Goal: Information Seeking & Learning: Learn about a topic

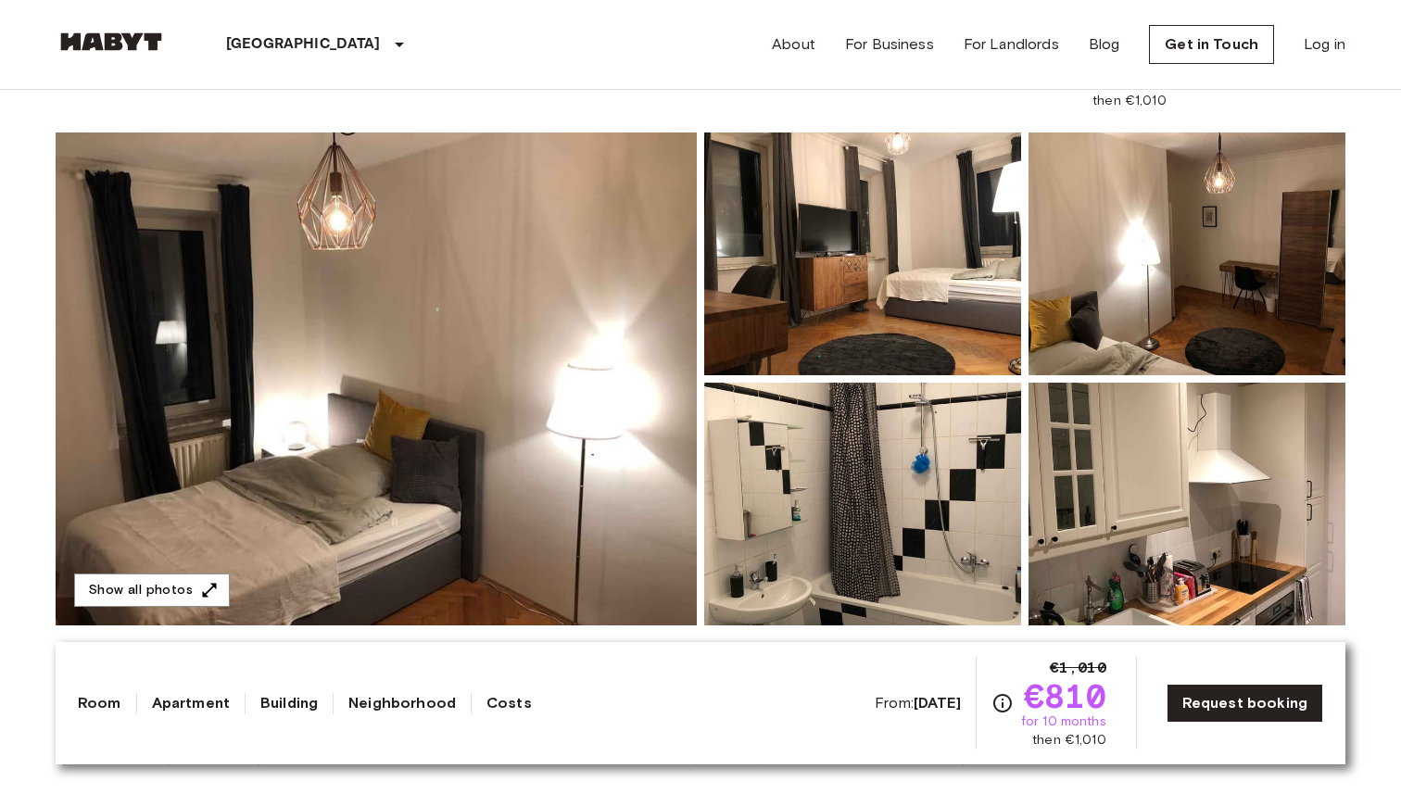
scroll to position [126, 0]
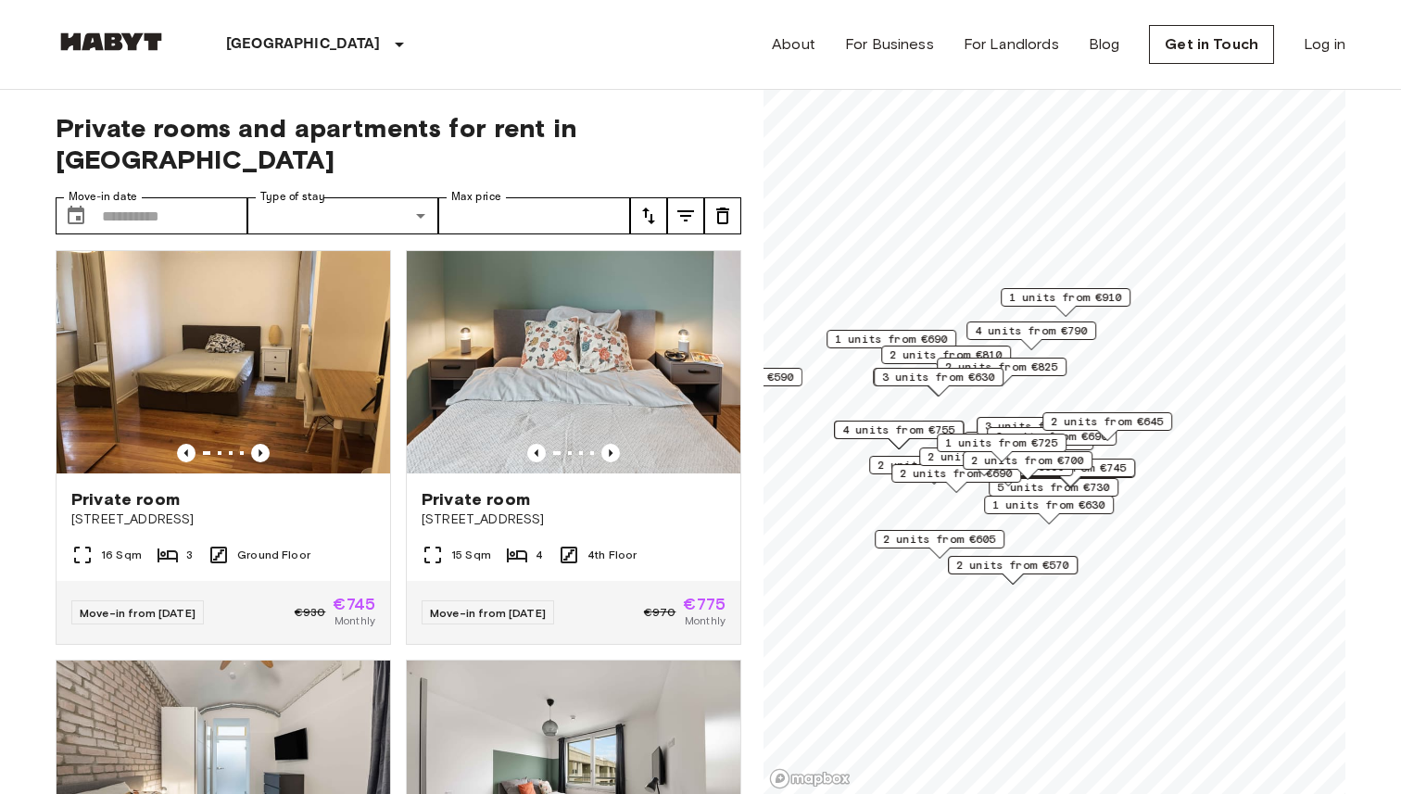
scroll to position [802, 0]
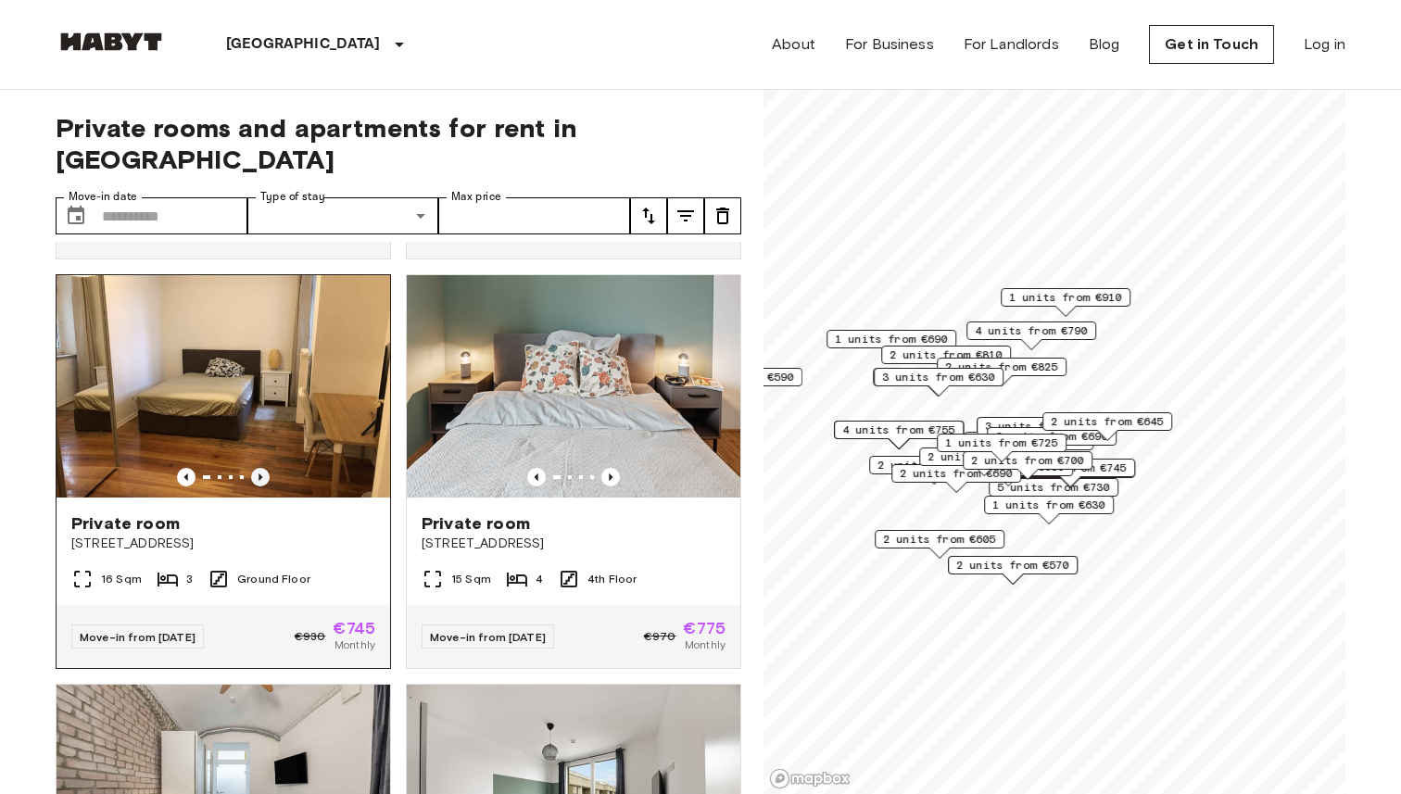
click at [264, 468] on icon "Previous image" at bounding box center [260, 477] width 19 height 19
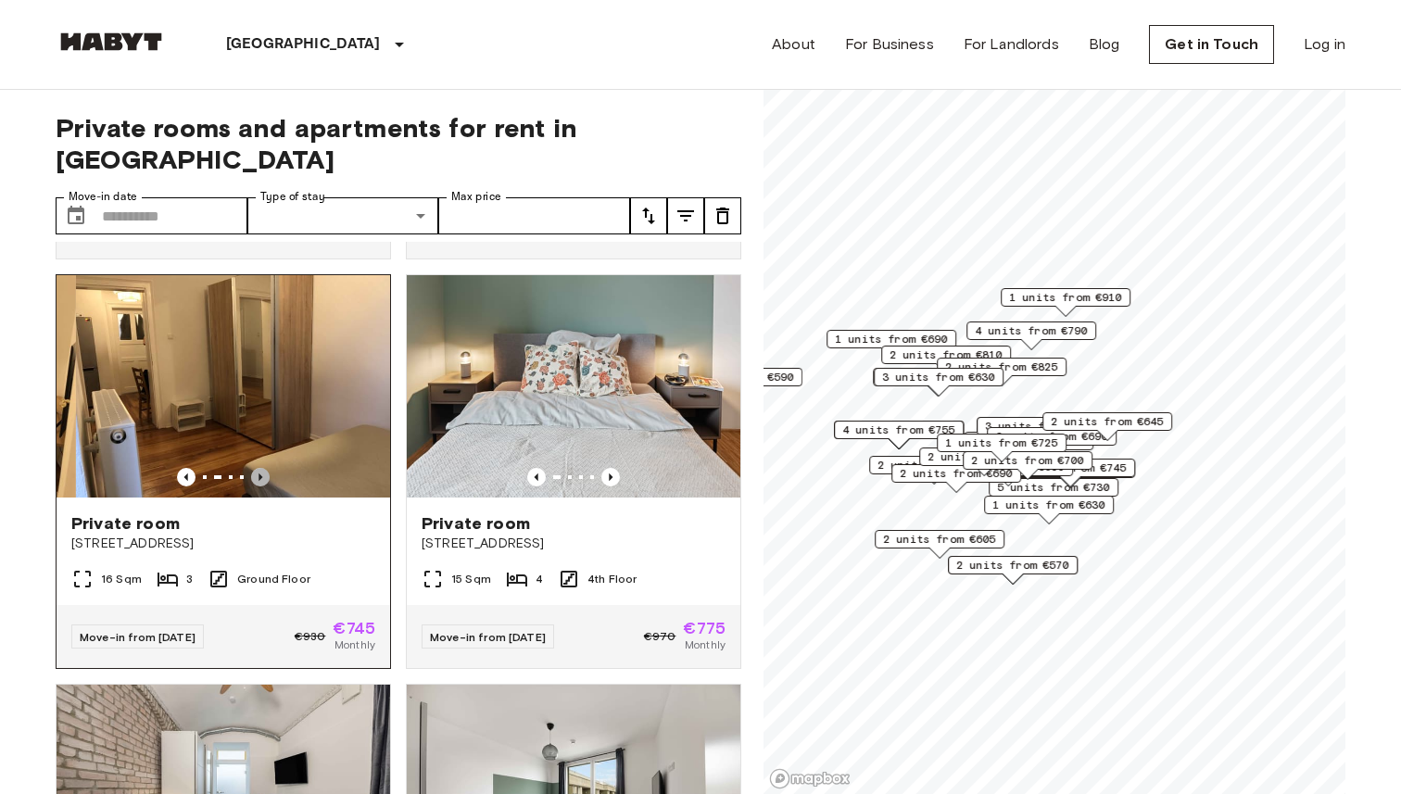
click at [264, 468] on icon "Previous image" at bounding box center [260, 477] width 19 height 19
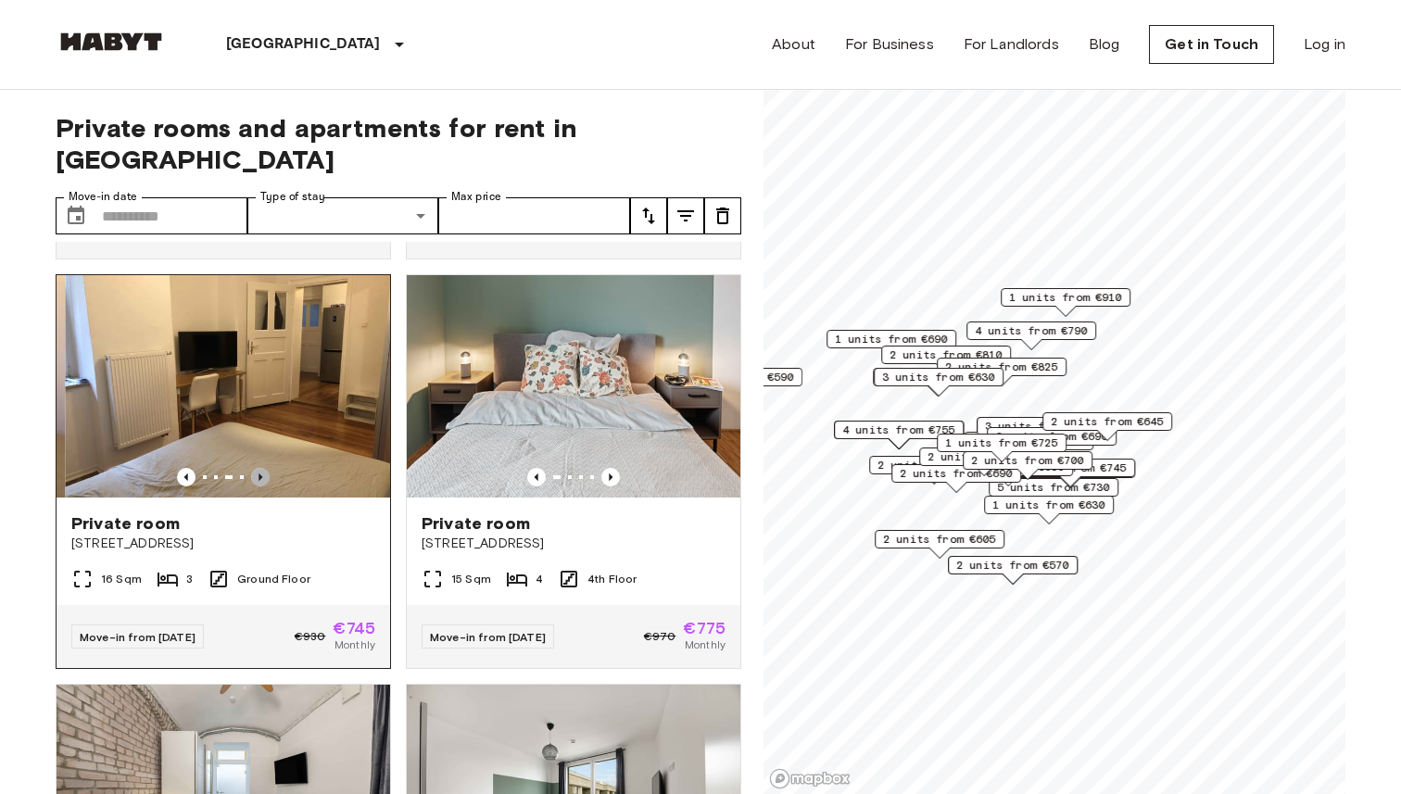
click at [264, 468] on icon "Previous image" at bounding box center [260, 477] width 19 height 19
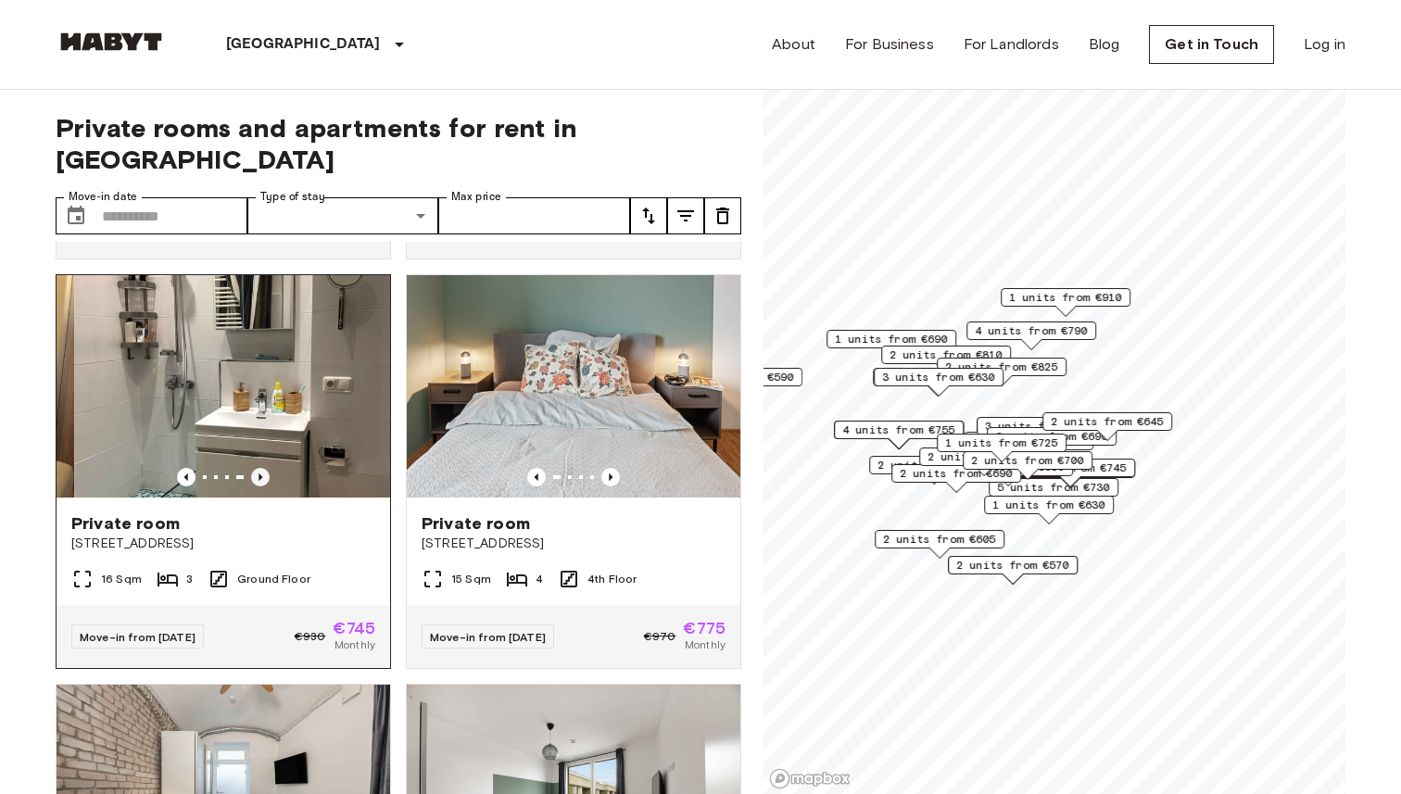
click at [264, 468] on icon "Previous image" at bounding box center [260, 477] width 19 height 19
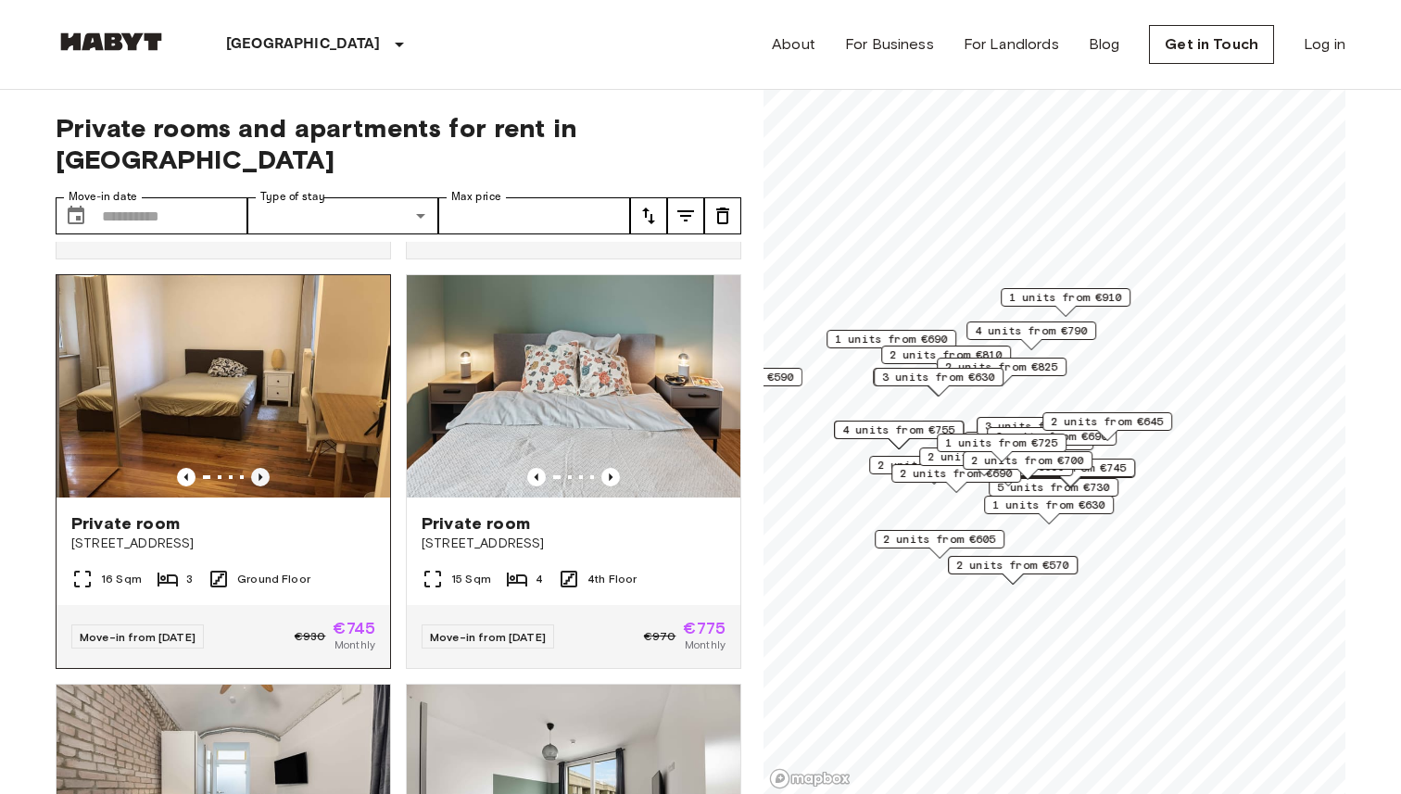
click at [264, 468] on icon "Previous image" at bounding box center [260, 477] width 19 height 19
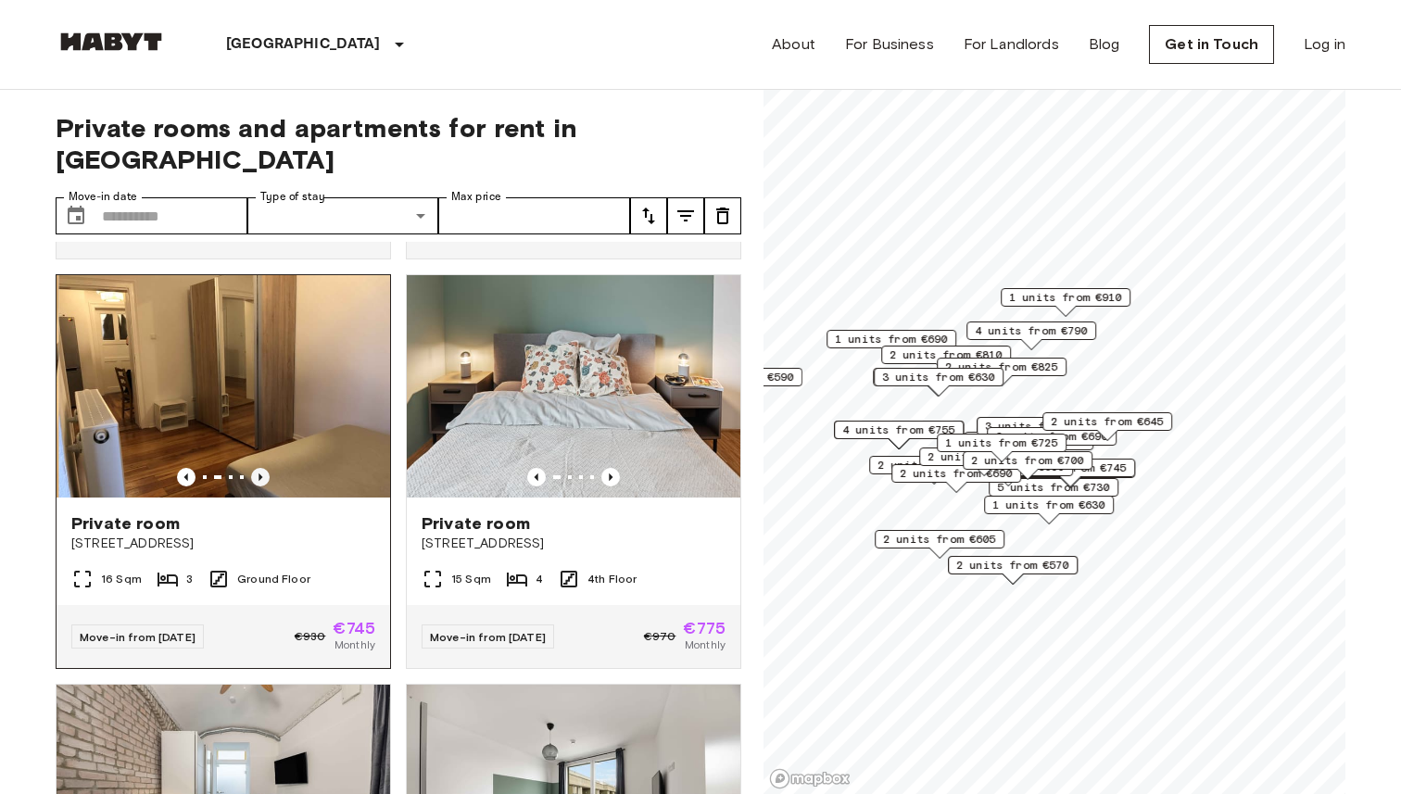
click at [264, 468] on icon "Previous image" at bounding box center [260, 477] width 19 height 19
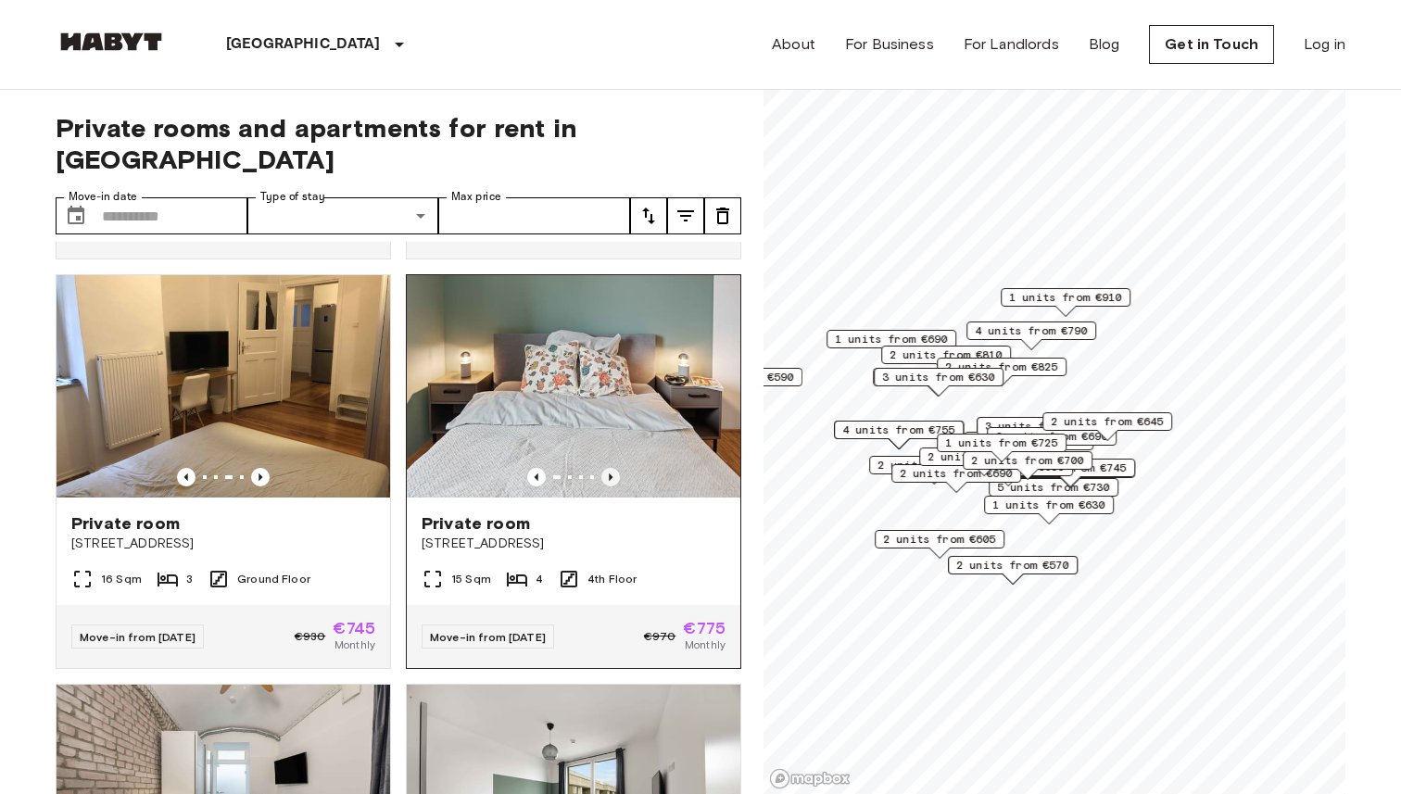
click at [611, 474] on icon "Previous image" at bounding box center [611, 477] width 4 height 7
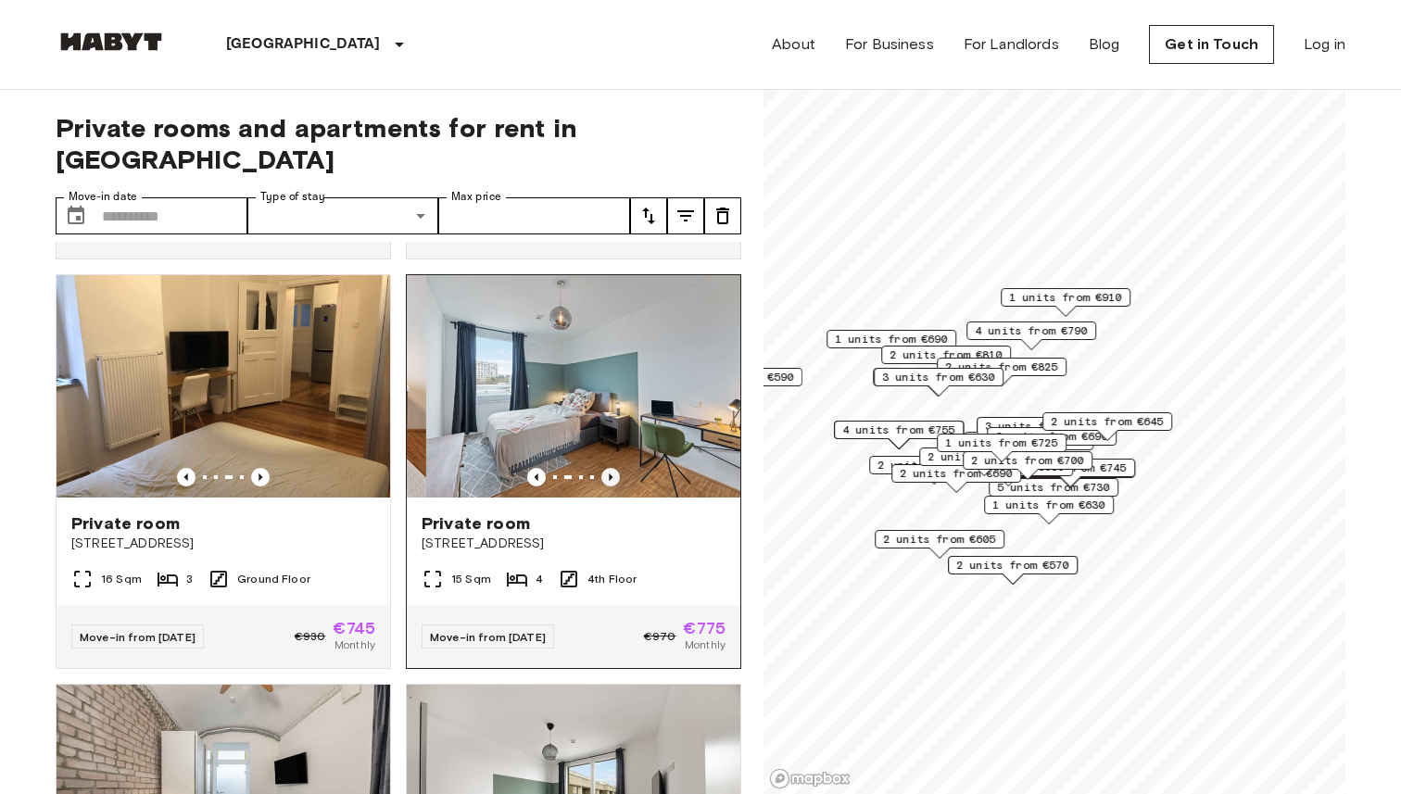
click at [611, 474] on icon "Previous image" at bounding box center [611, 477] width 4 height 7
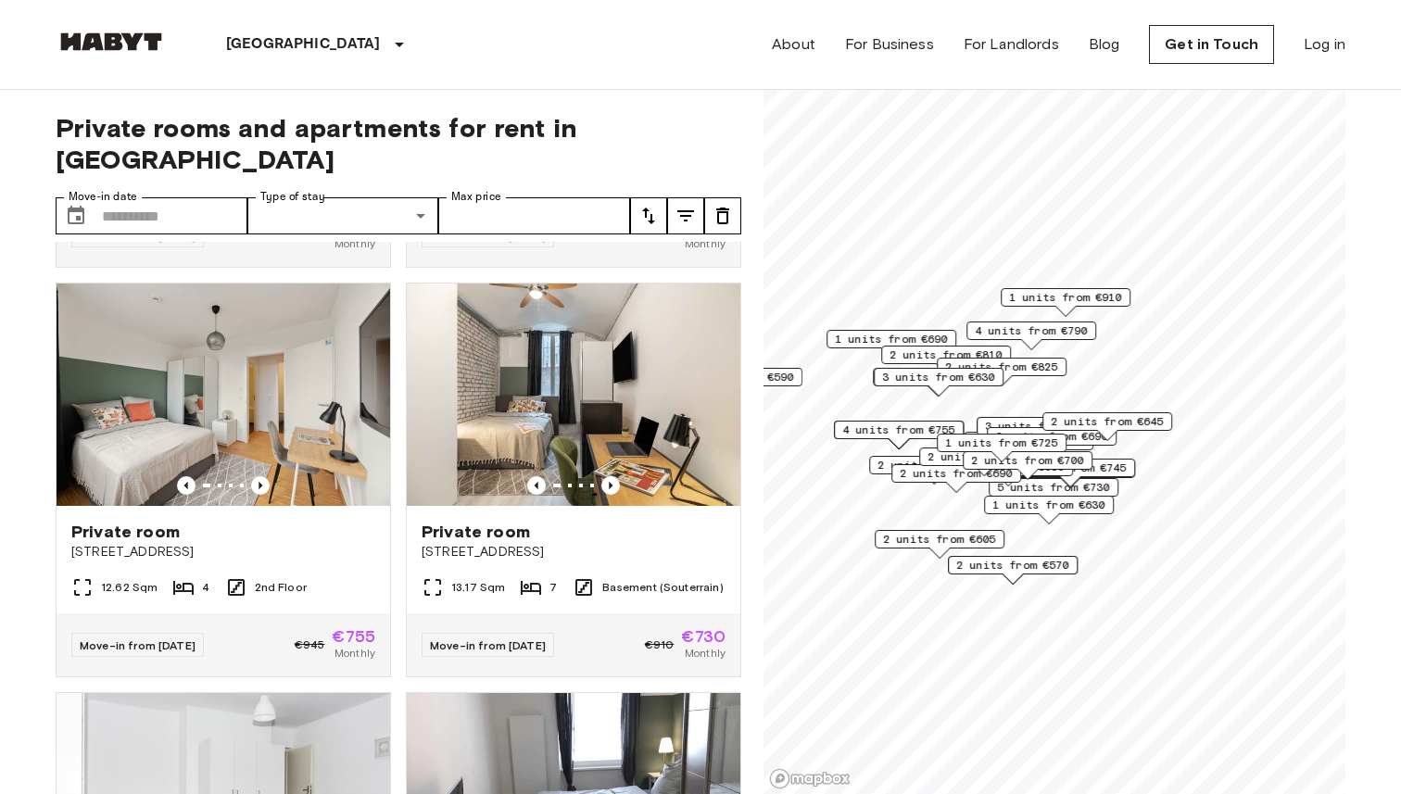
scroll to position [3235, 0]
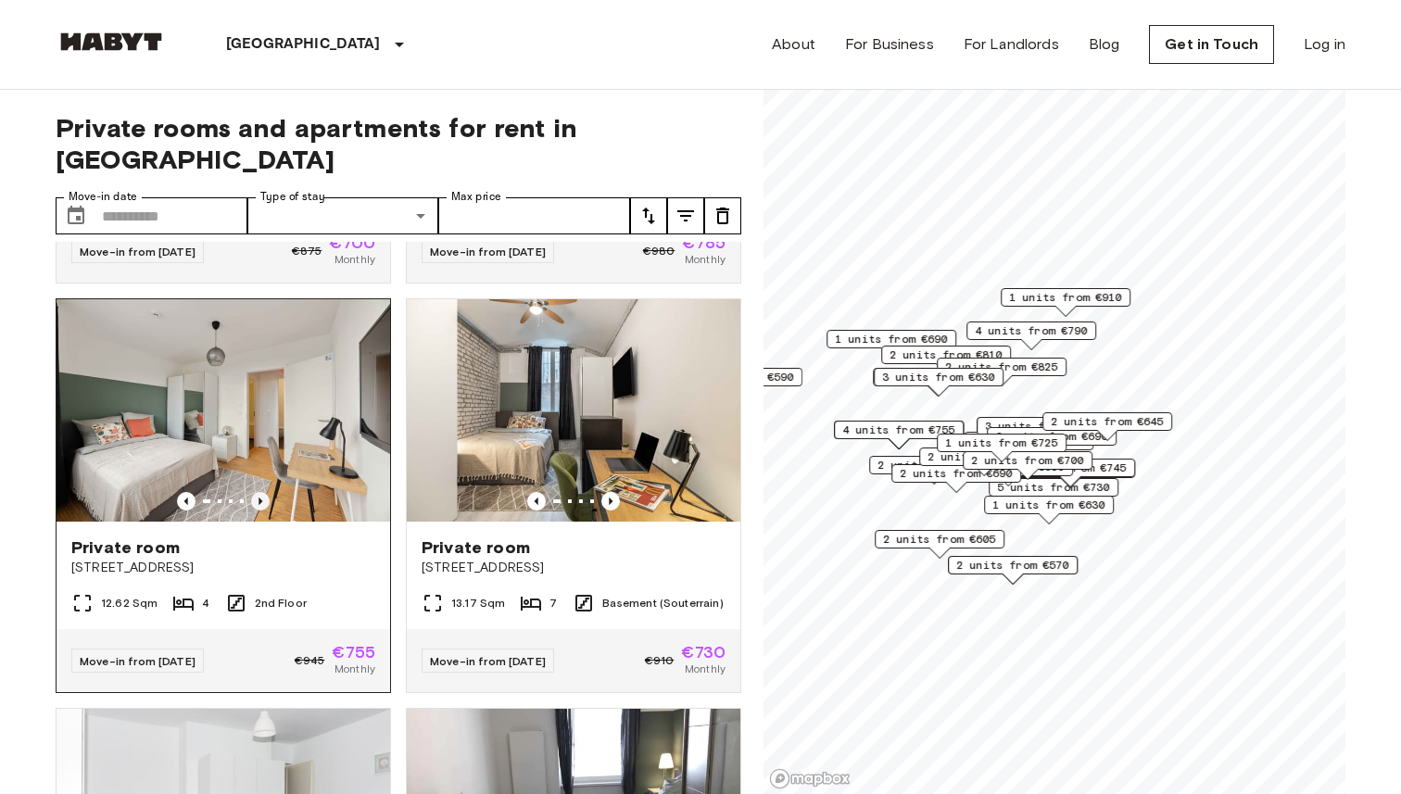
click at [264, 492] on icon "Previous image" at bounding box center [260, 501] width 19 height 19
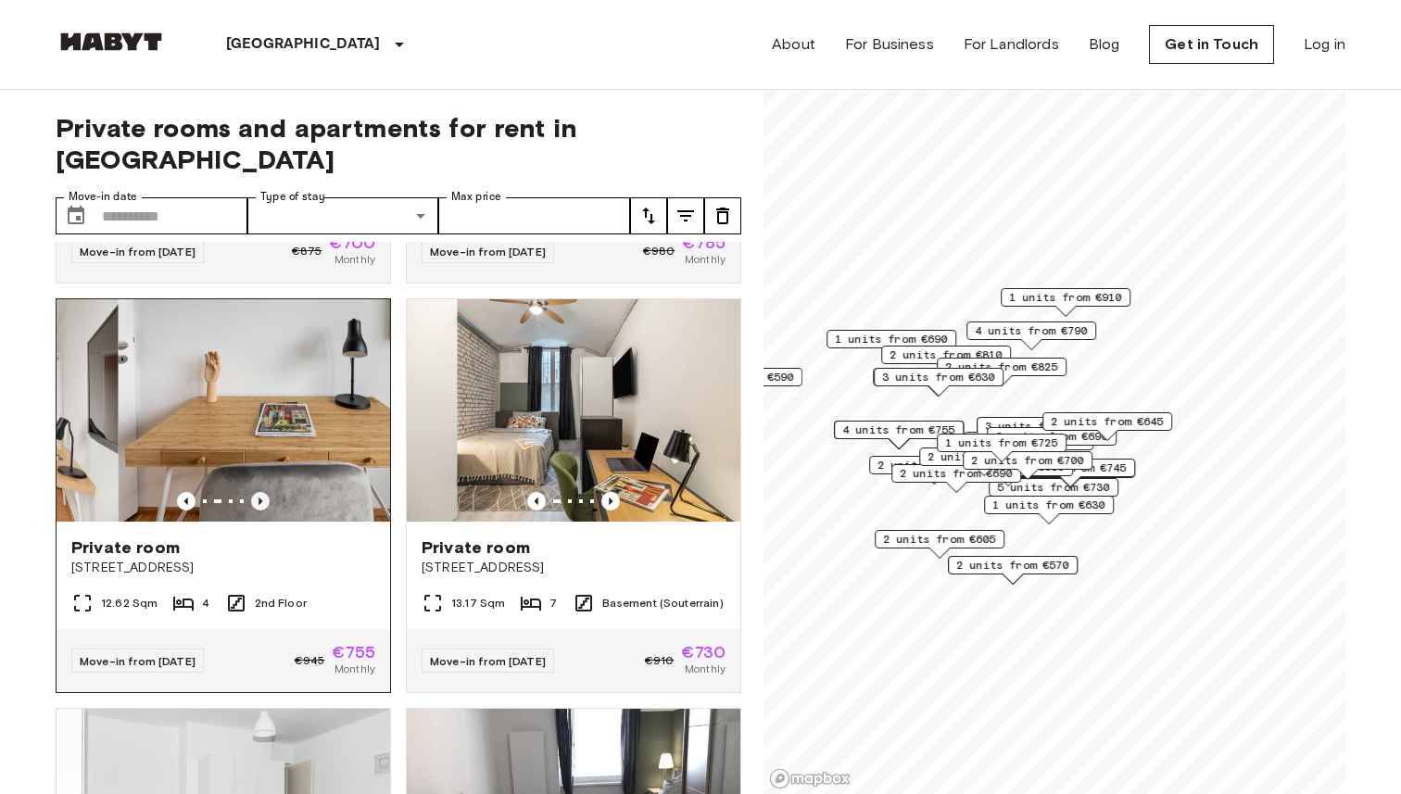
click at [264, 492] on icon "Previous image" at bounding box center [260, 501] width 19 height 19
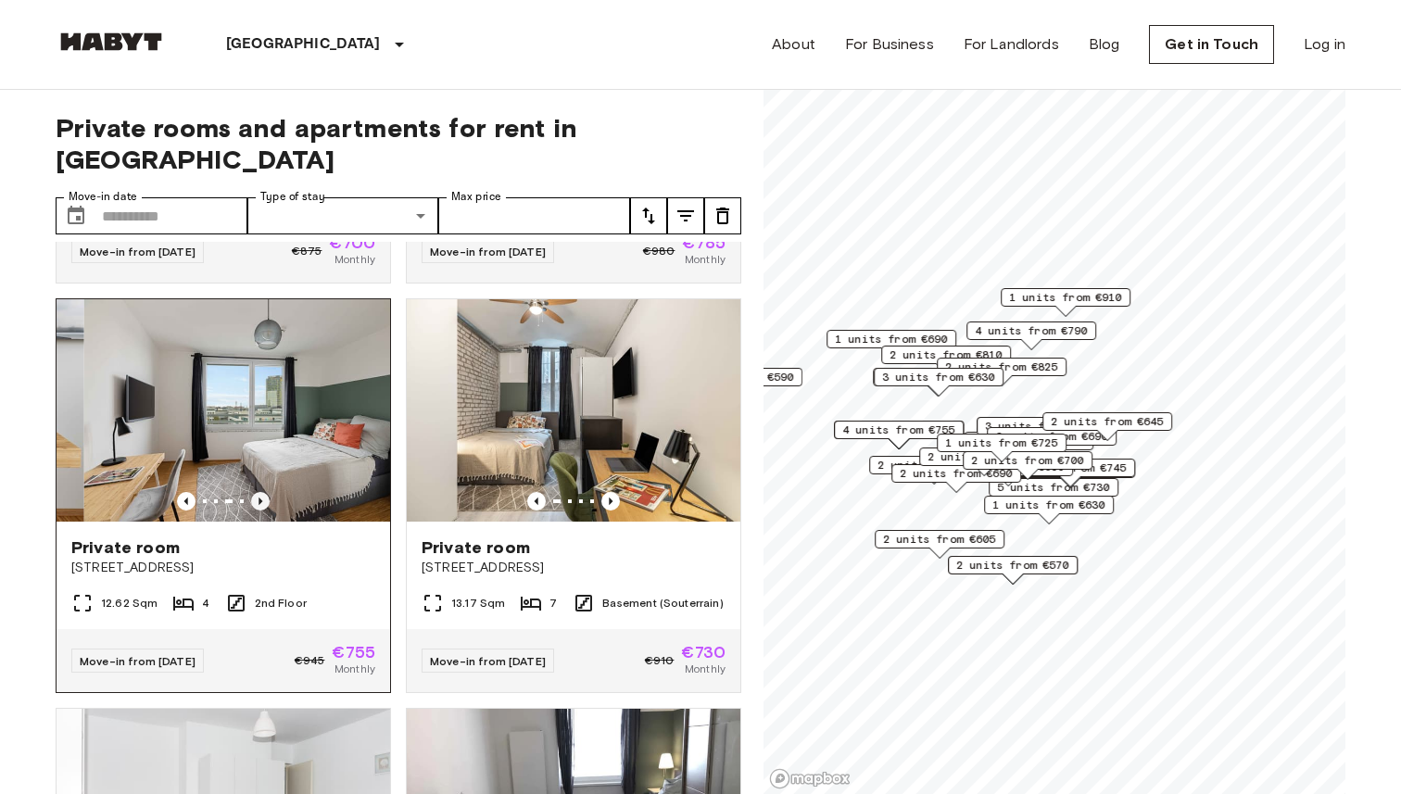
click at [264, 492] on icon "Previous image" at bounding box center [260, 501] width 19 height 19
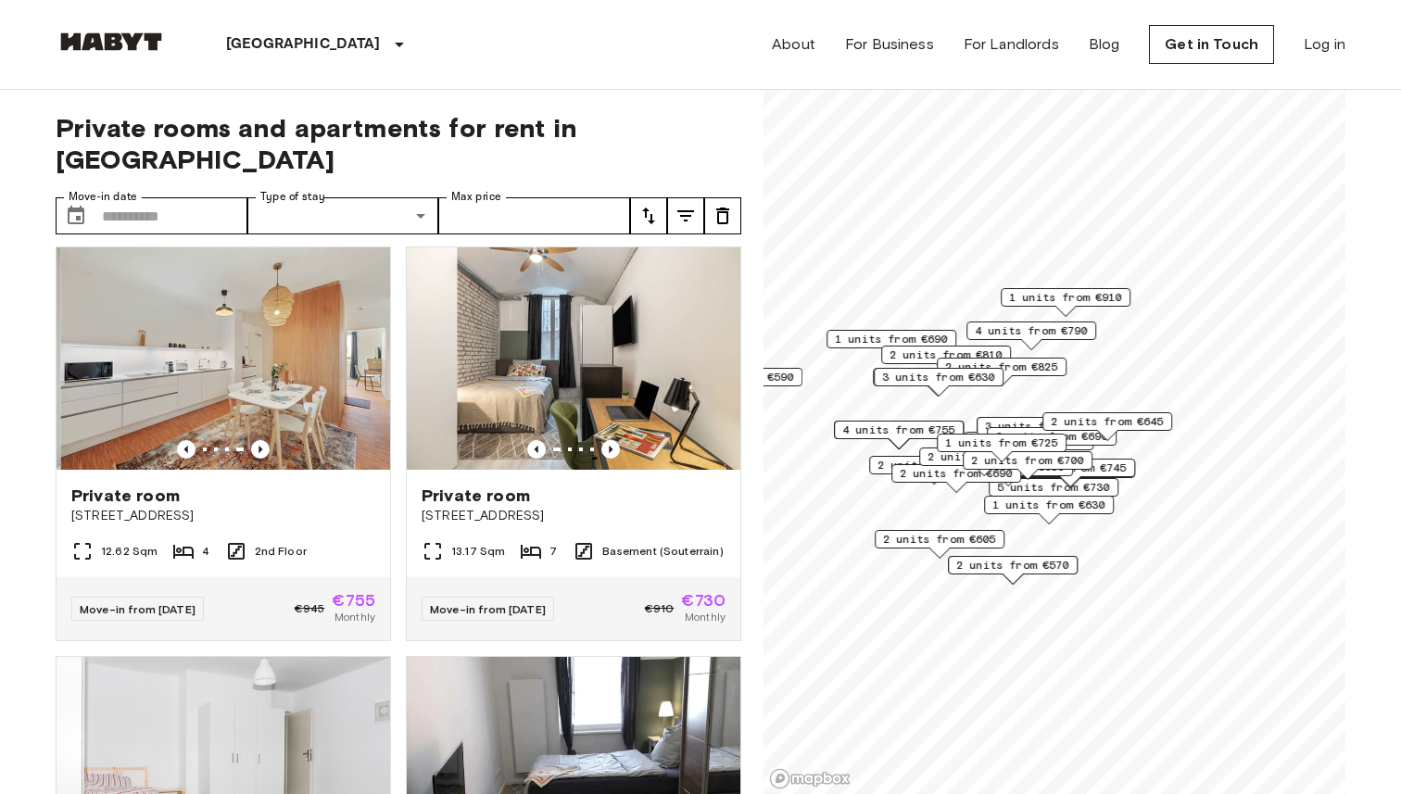
scroll to position [3262, 0]
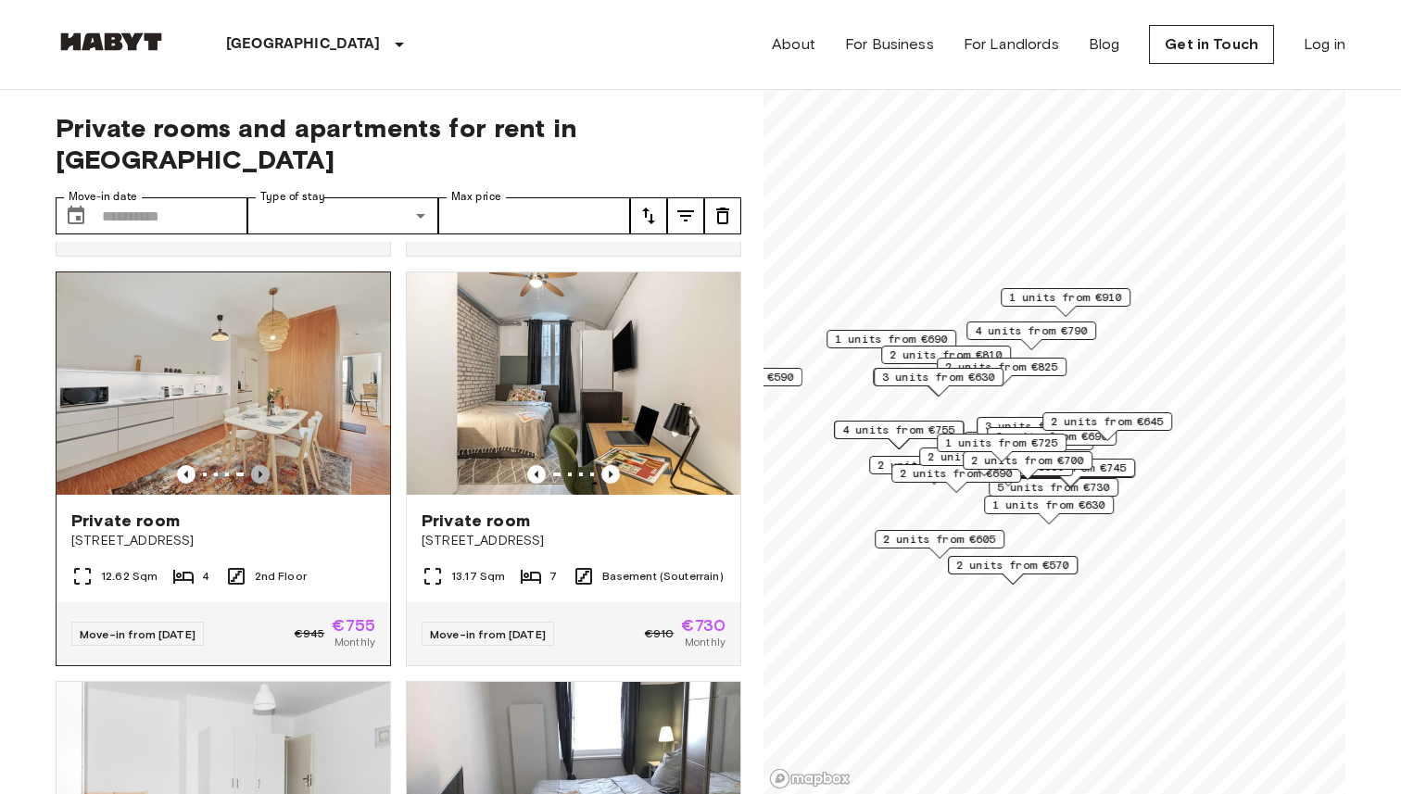
click at [261, 465] on icon "Previous image" at bounding box center [260, 474] width 19 height 19
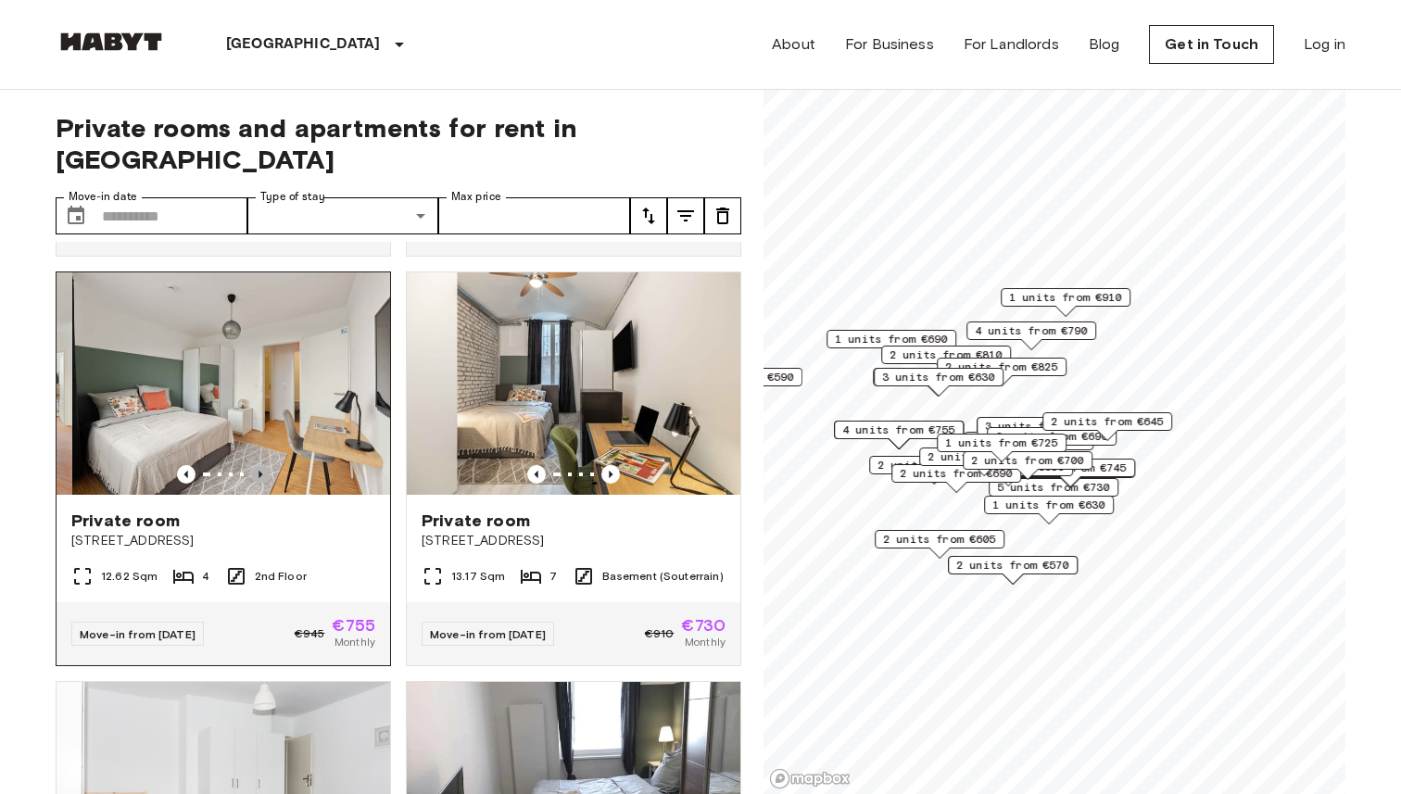
click at [261, 465] on icon "Previous image" at bounding box center [260, 474] width 19 height 19
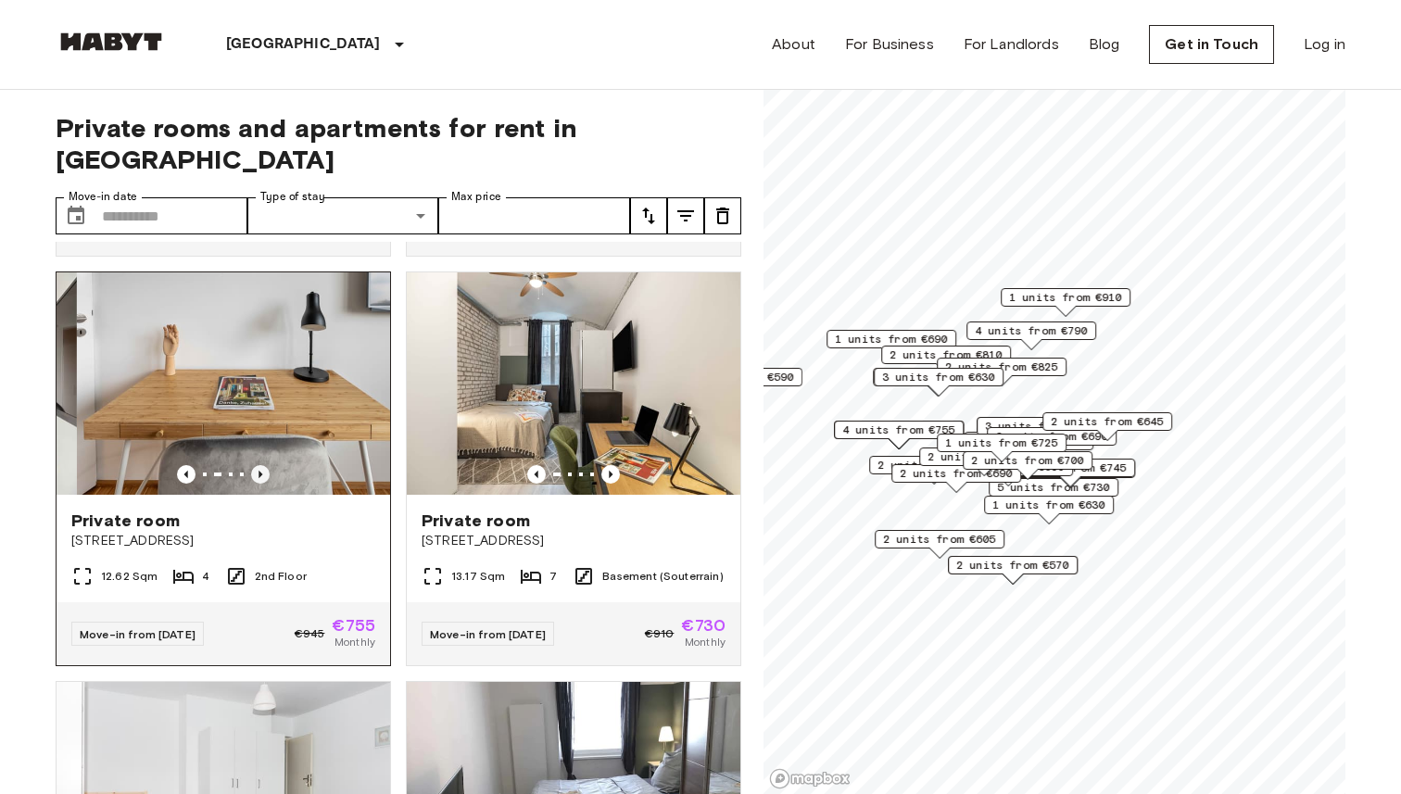
click at [262, 465] on icon "Previous image" at bounding box center [260, 474] width 19 height 19
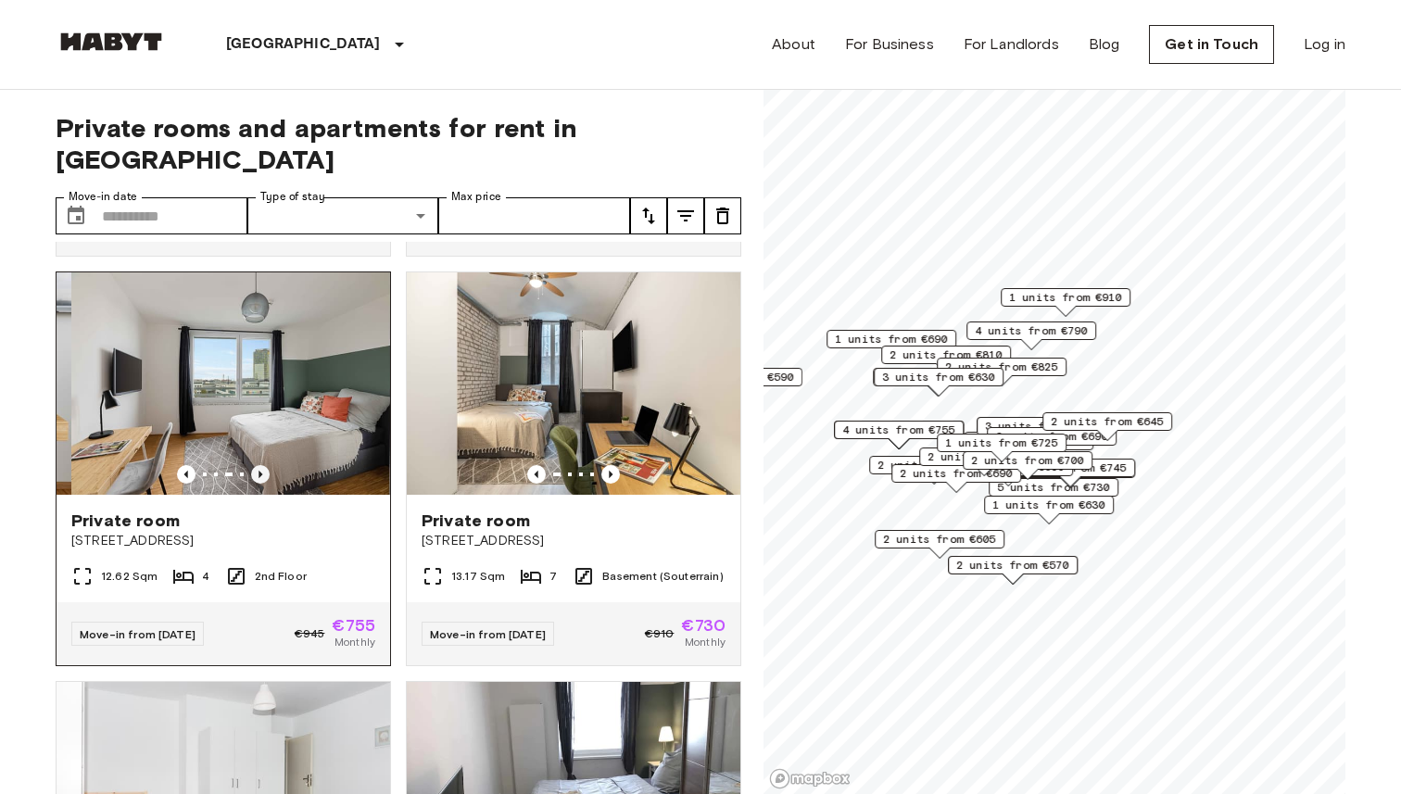
click at [262, 465] on icon "Previous image" at bounding box center [260, 474] width 19 height 19
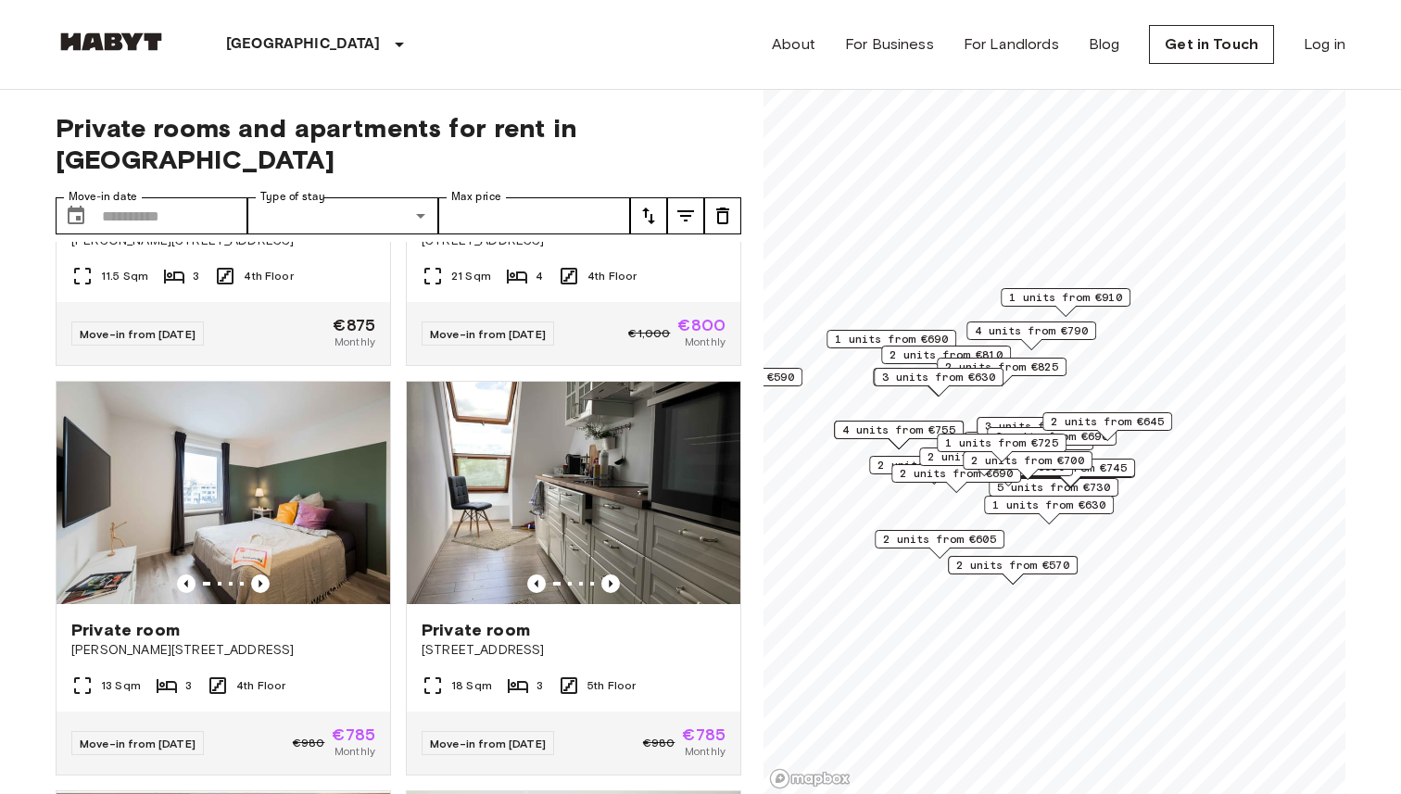
scroll to position [6439, 0]
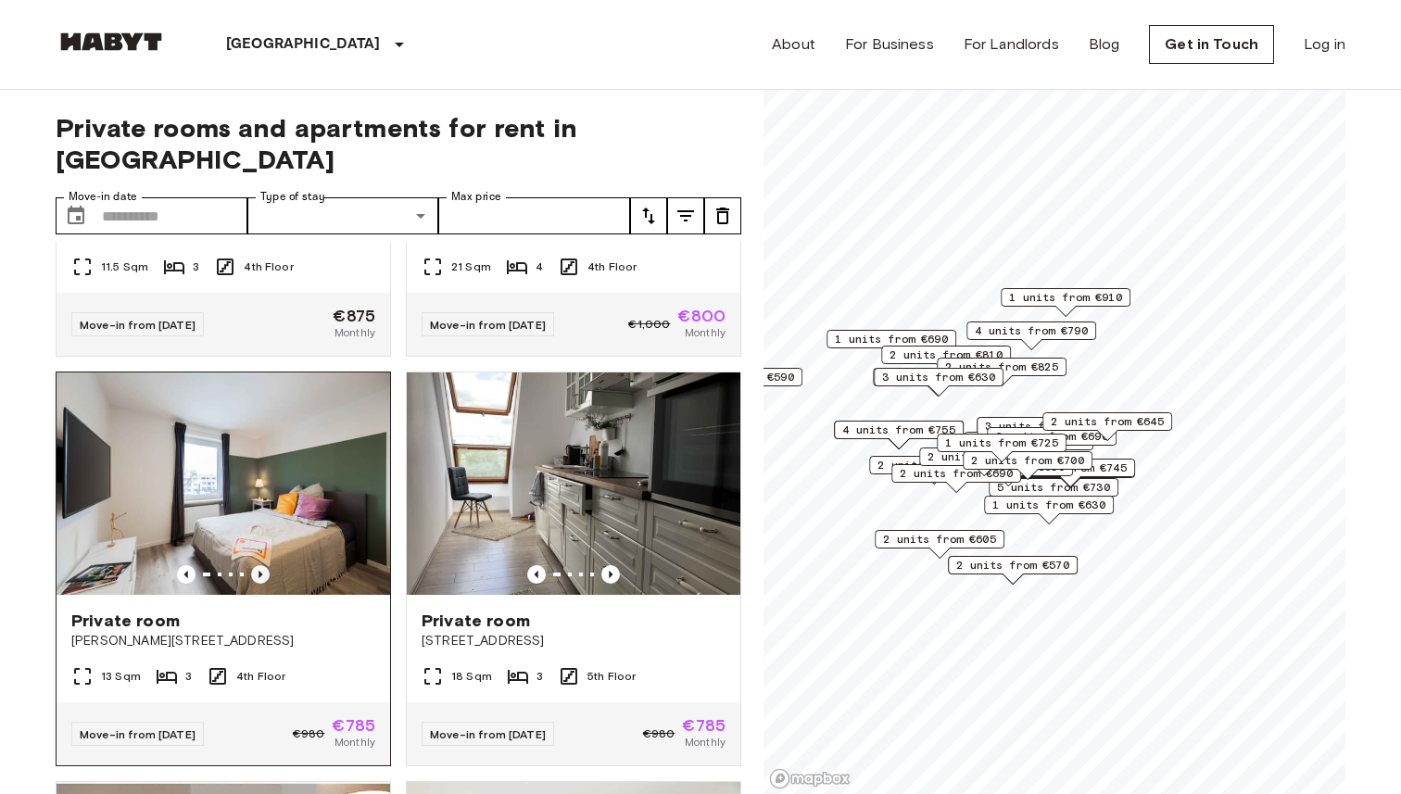
click at [259, 571] on icon "Previous image" at bounding box center [261, 574] width 4 height 7
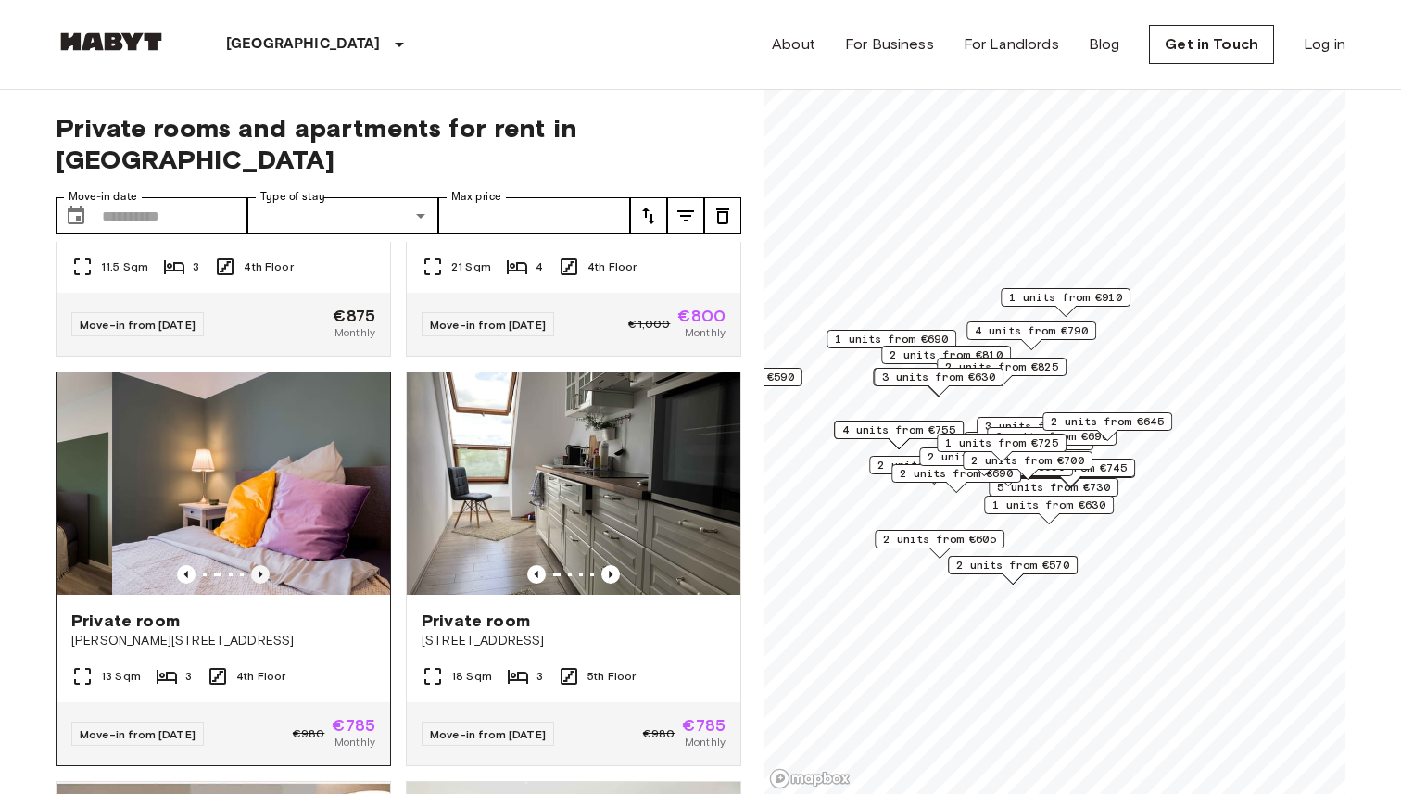
click at [259, 571] on icon "Previous image" at bounding box center [261, 574] width 4 height 7
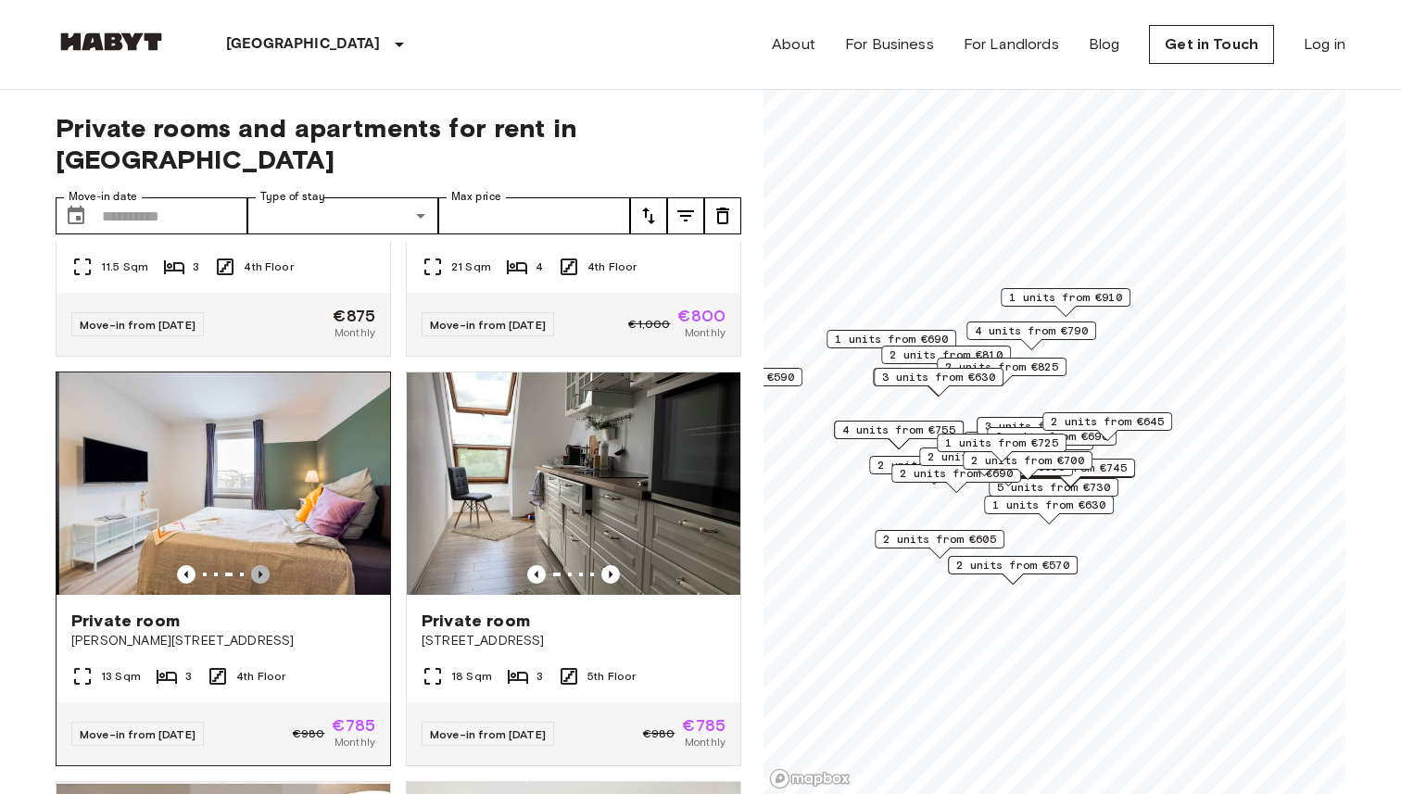
click at [259, 571] on icon "Previous image" at bounding box center [261, 574] width 4 height 7
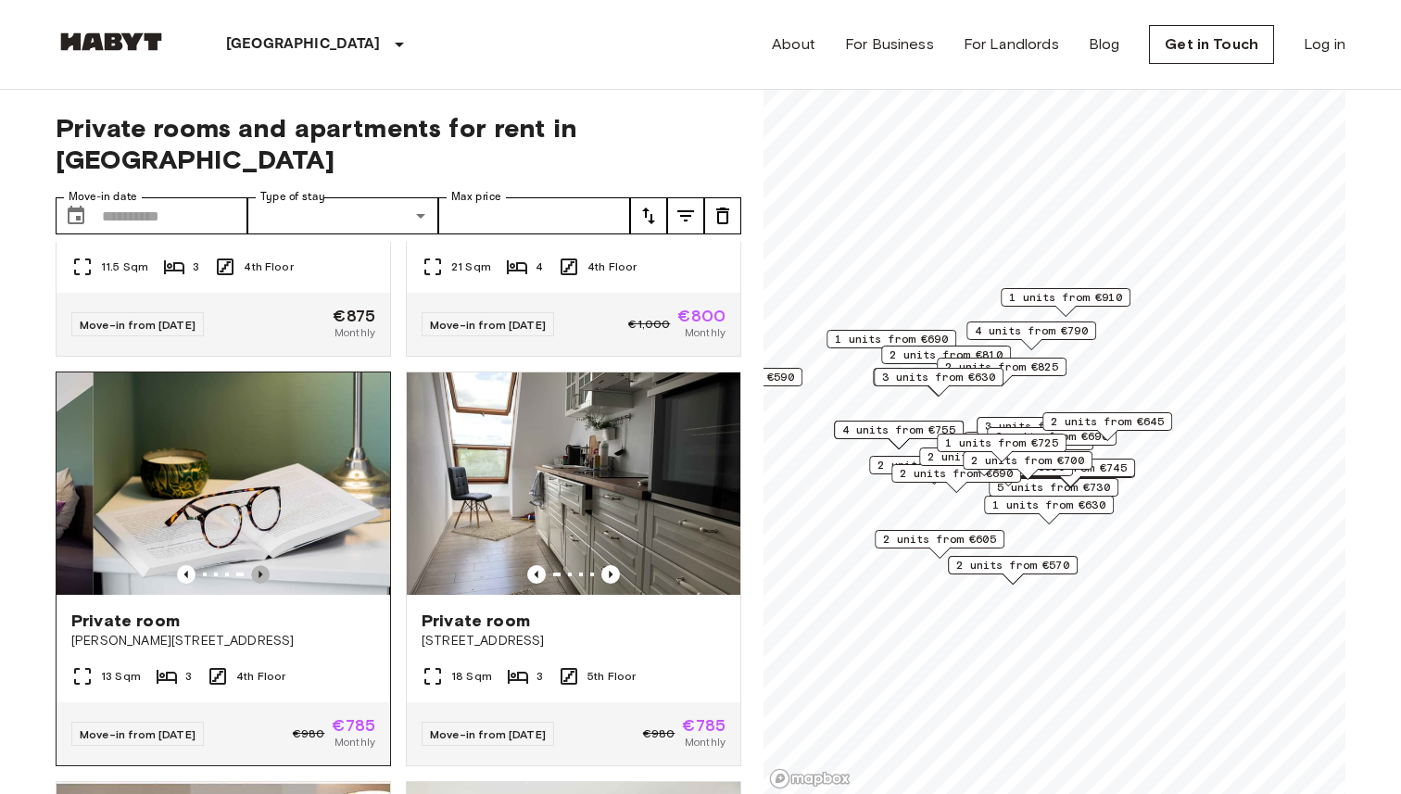
click at [259, 571] on icon "Previous image" at bounding box center [261, 574] width 4 height 7
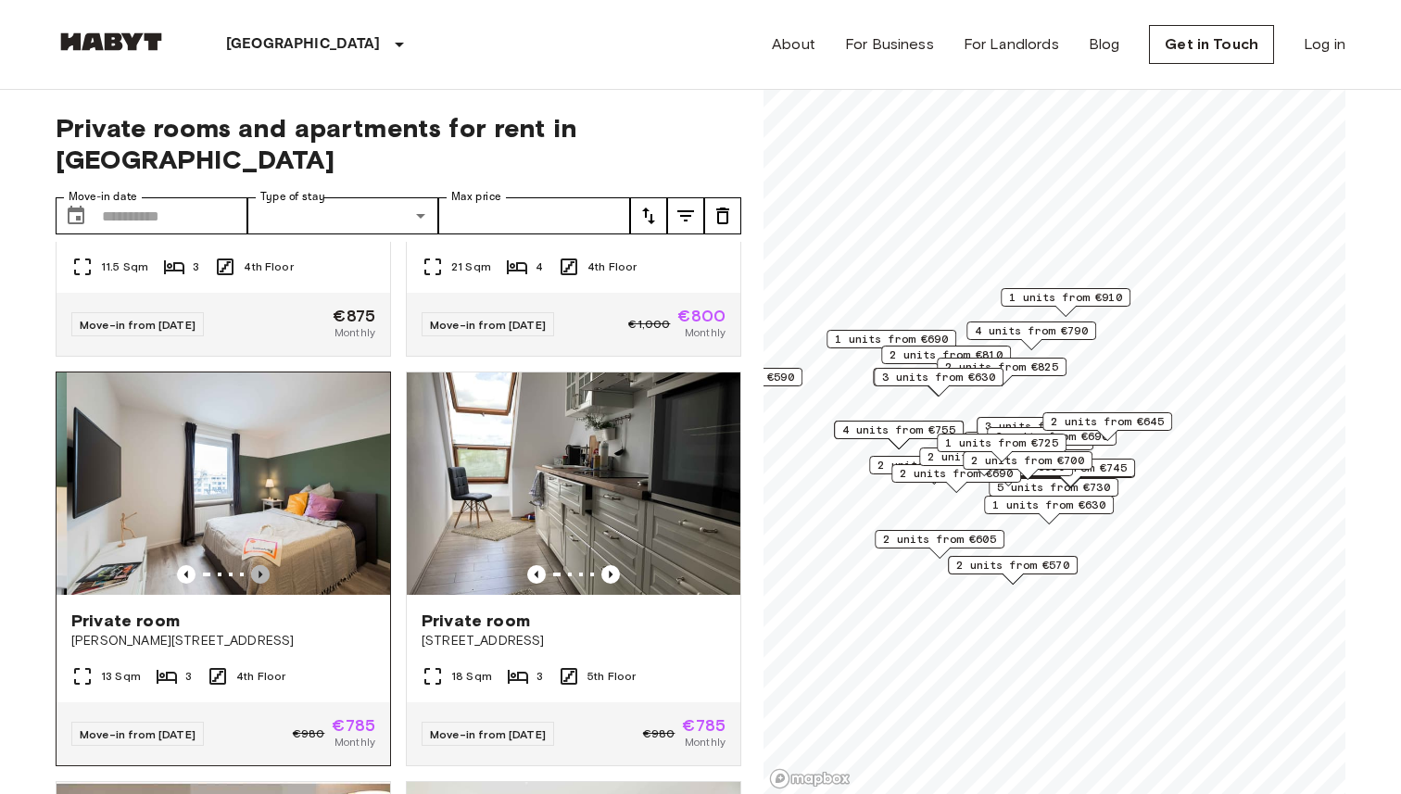
click at [259, 571] on icon "Previous image" at bounding box center [261, 574] width 4 height 7
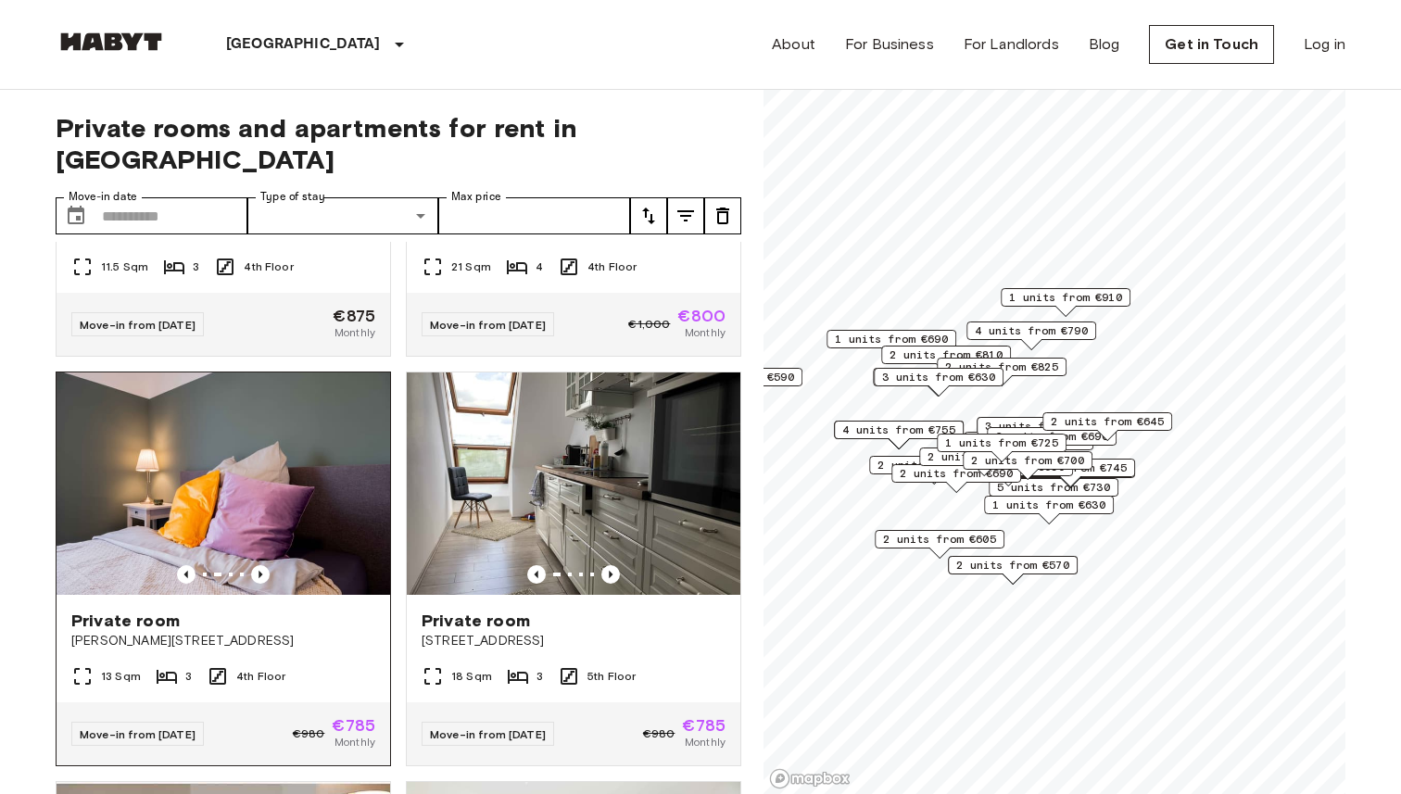
click at [111, 632] on span "Martin-Behaim-Straße 3" at bounding box center [223, 641] width 304 height 19
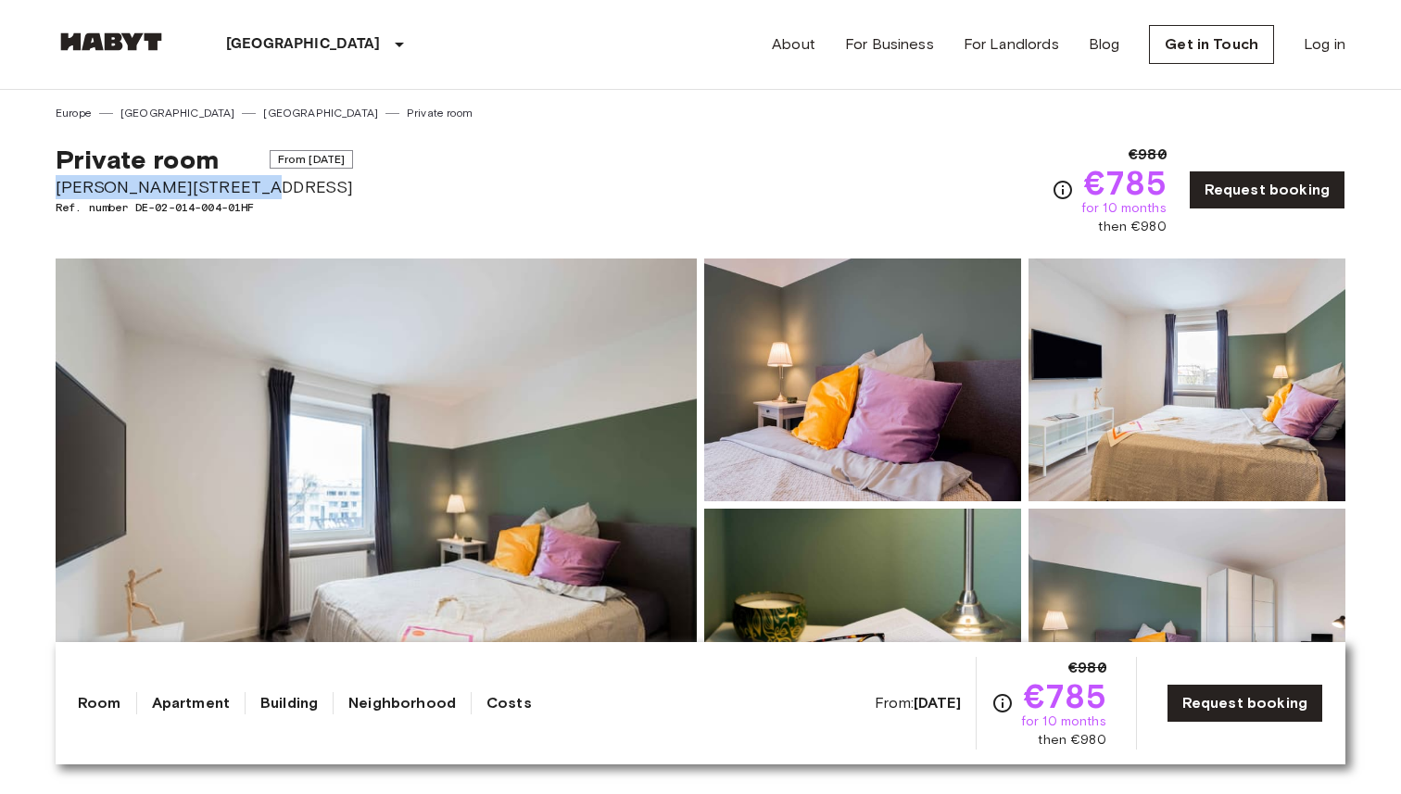
drag, startPoint x: 49, startPoint y: 186, endPoint x: 283, endPoint y: 193, distance: 233.6
copy span "Martin-Behaim-Straße 3"
click at [286, 193] on span "Martin-Behaim-Straße 3" at bounding box center [204, 187] width 297 height 24
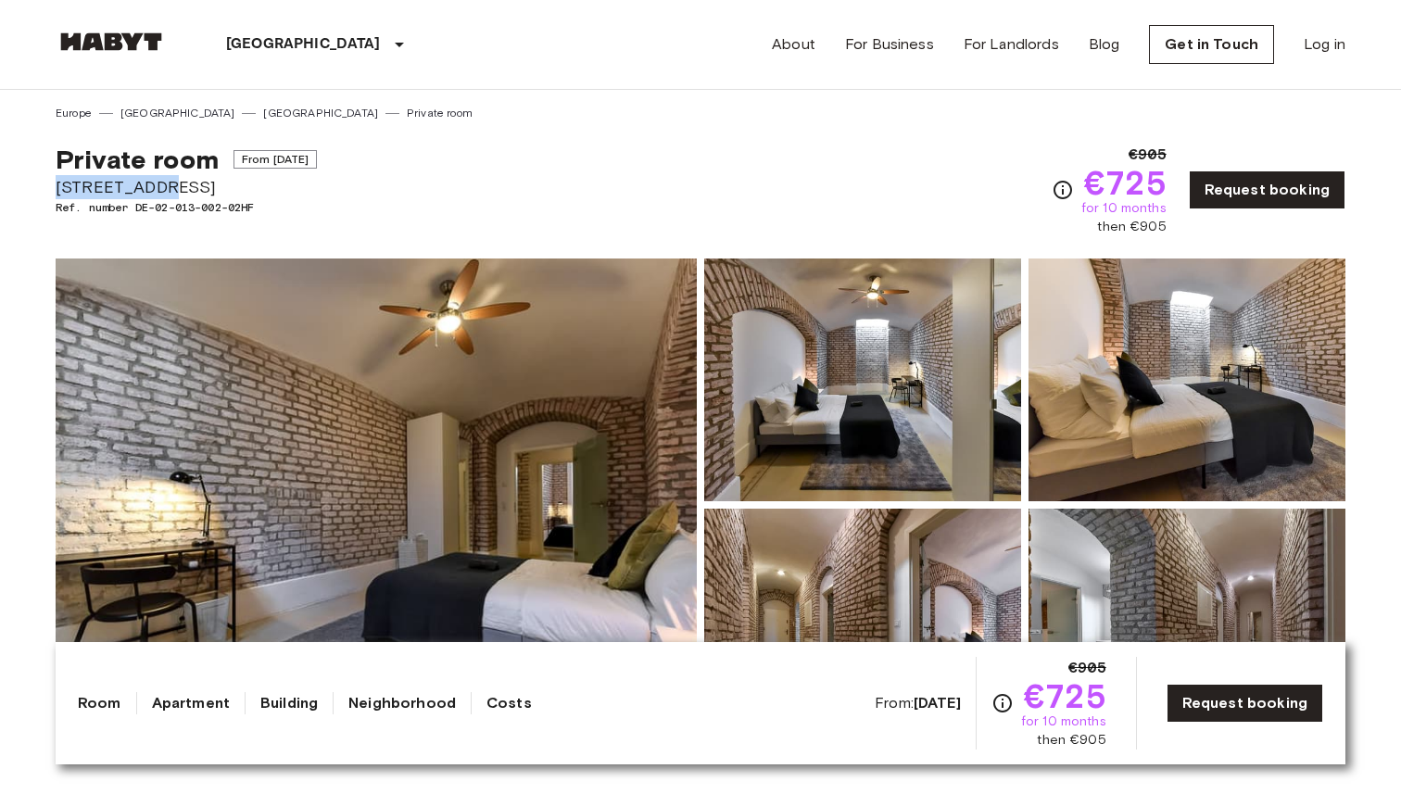
drag, startPoint x: 53, startPoint y: 189, endPoint x: 177, endPoint y: 191, distance: 124.2
copy span "[STREET_ADDRESS]"
click at [503, 205] on div "Private room From [DATE] [STREET_ADDRESS]. number DE-02-013-002-02HF €905 €725 …" at bounding box center [701, 178] width 1290 height 115
